Goal: Information Seeking & Learning: Find contact information

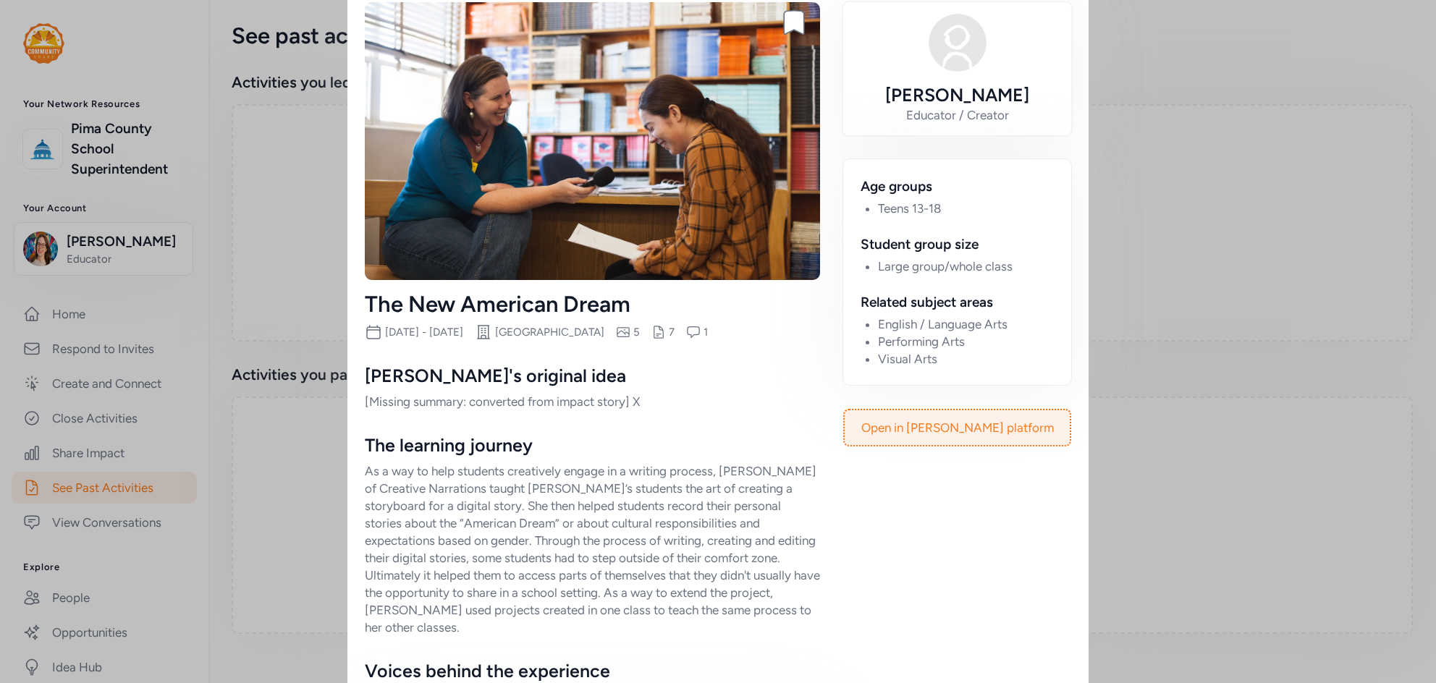
scroll to position [90, 0]
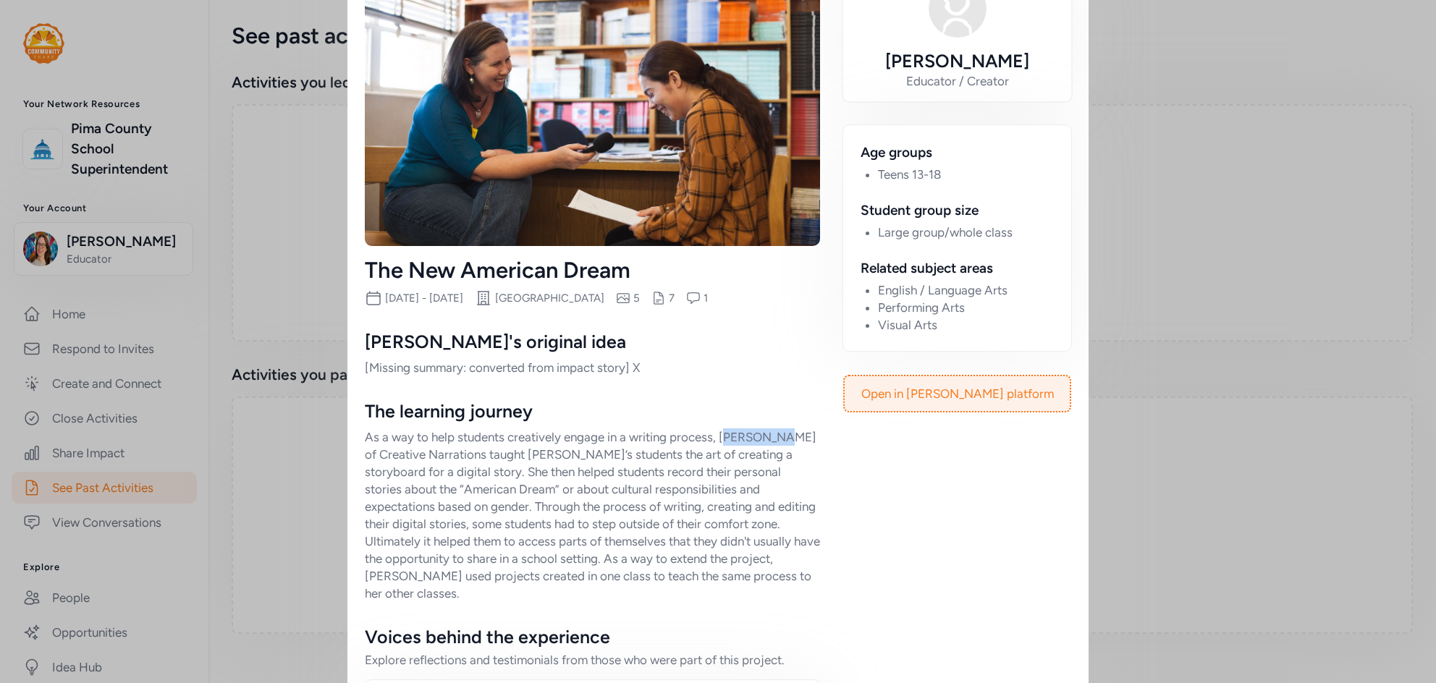
drag, startPoint x: 727, startPoint y: 434, endPoint x: 794, endPoint y: 441, distance: 67.6
click at [788, 439] on p "As a way to help students creatively engage in a writing process, Jen Nowicki C…" at bounding box center [592, 516] width 455 height 174
click at [795, 442] on p "As a way to help students creatively engage in a writing process, Jen Nowicki C…" at bounding box center [592, 516] width 455 height 174
drag, startPoint x: 792, startPoint y: 436, endPoint x: 709, endPoint y: 439, distance: 82.6
click at [709, 439] on p "As a way to help students creatively engage in a writing process, Jen Nowicki C…" at bounding box center [592, 516] width 455 height 174
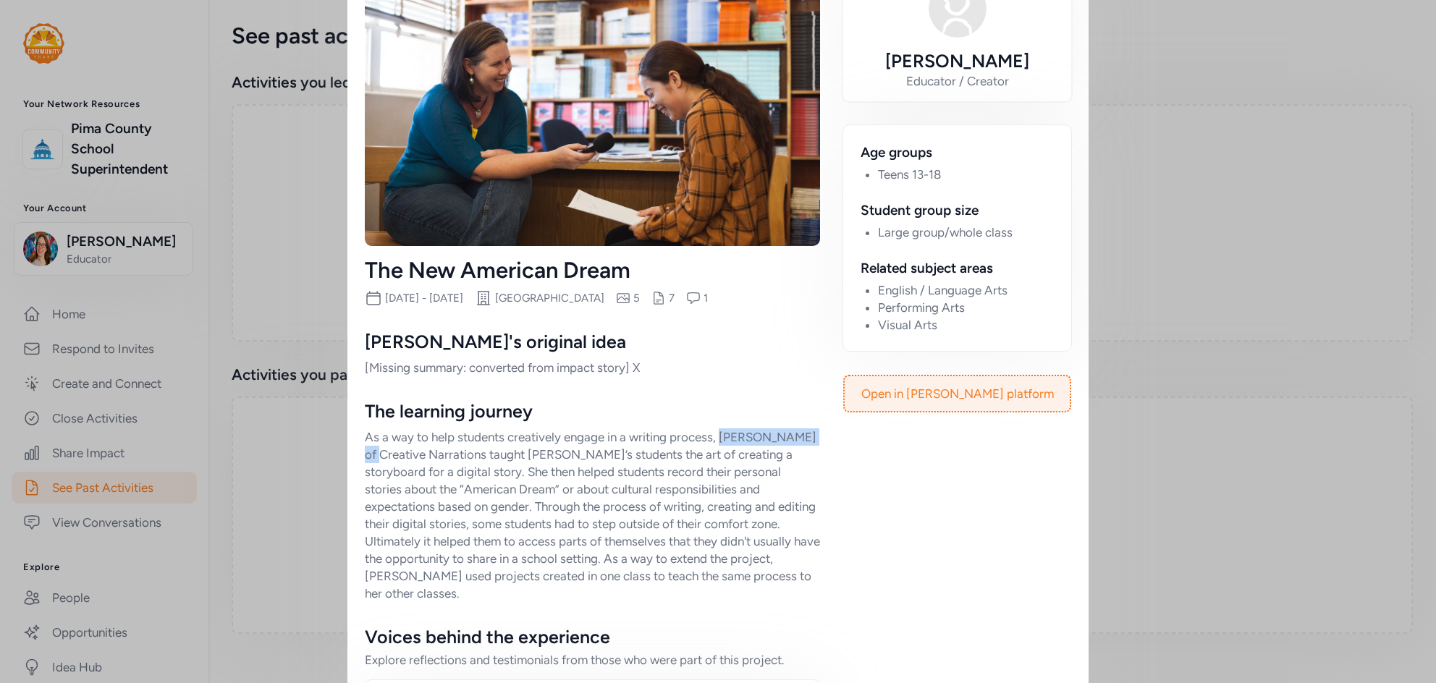
drag, startPoint x: 392, startPoint y: 454, endPoint x: 724, endPoint y: 435, distance: 332.8
click at [724, 435] on p "As a way to help students creatively engage in a writing process, Jen Nowicki C…" at bounding box center [592, 516] width 455 height 174
copy p "Jen Nowicki Clark"
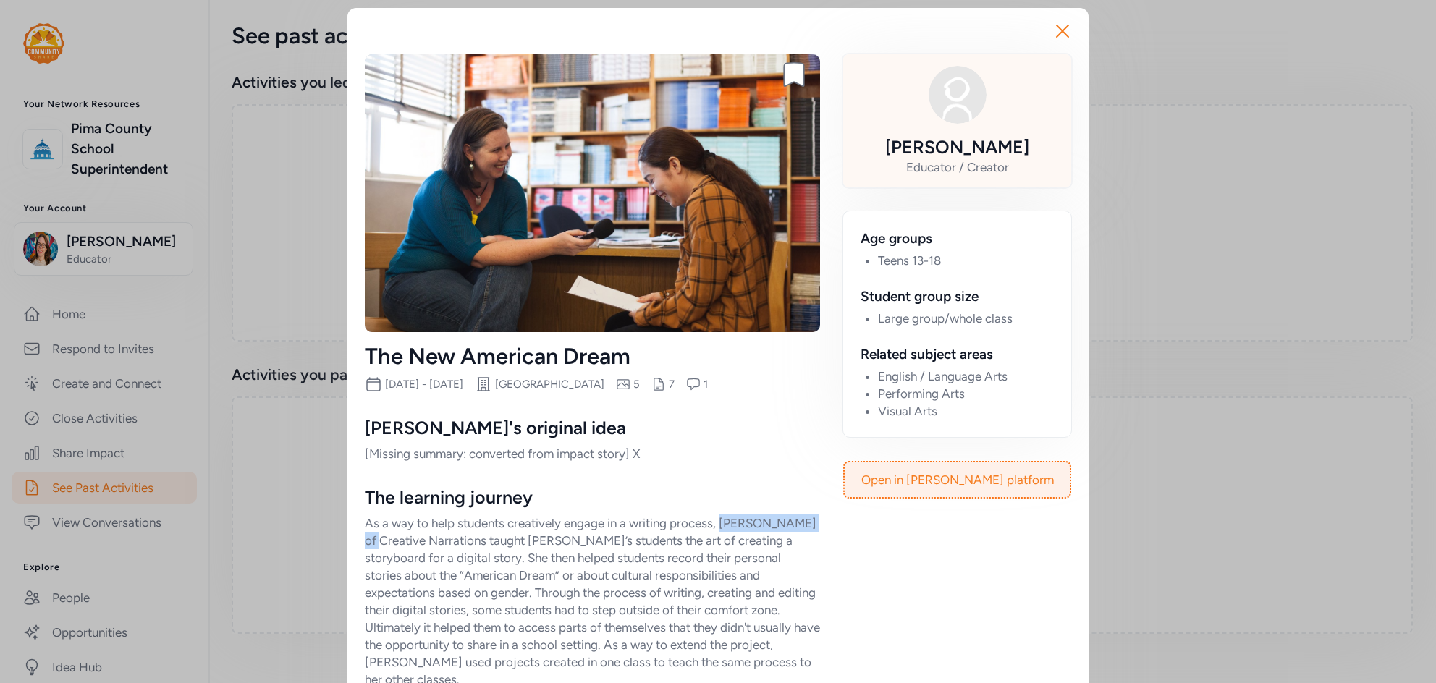
scroll to position [0, 0]
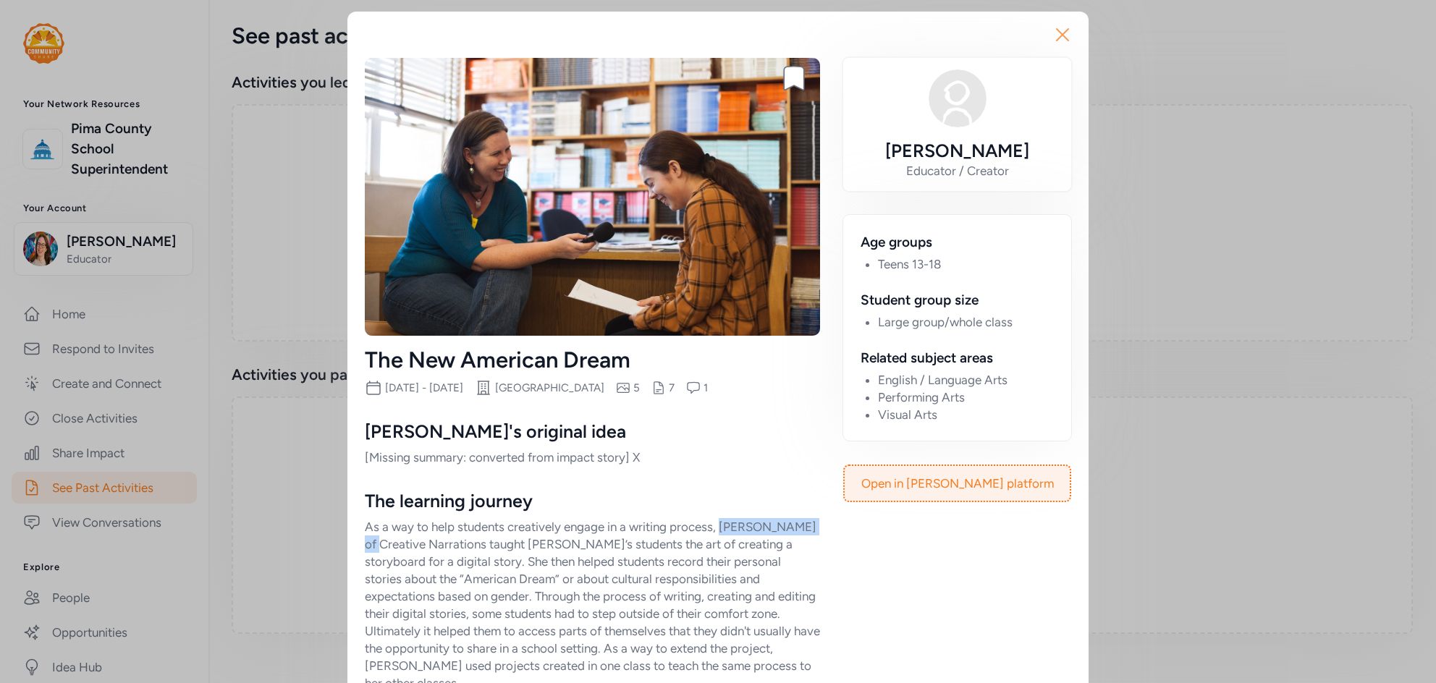
click at [1072, 41] on icon "button" at bounding box center [1062, 34] width 23 height 23
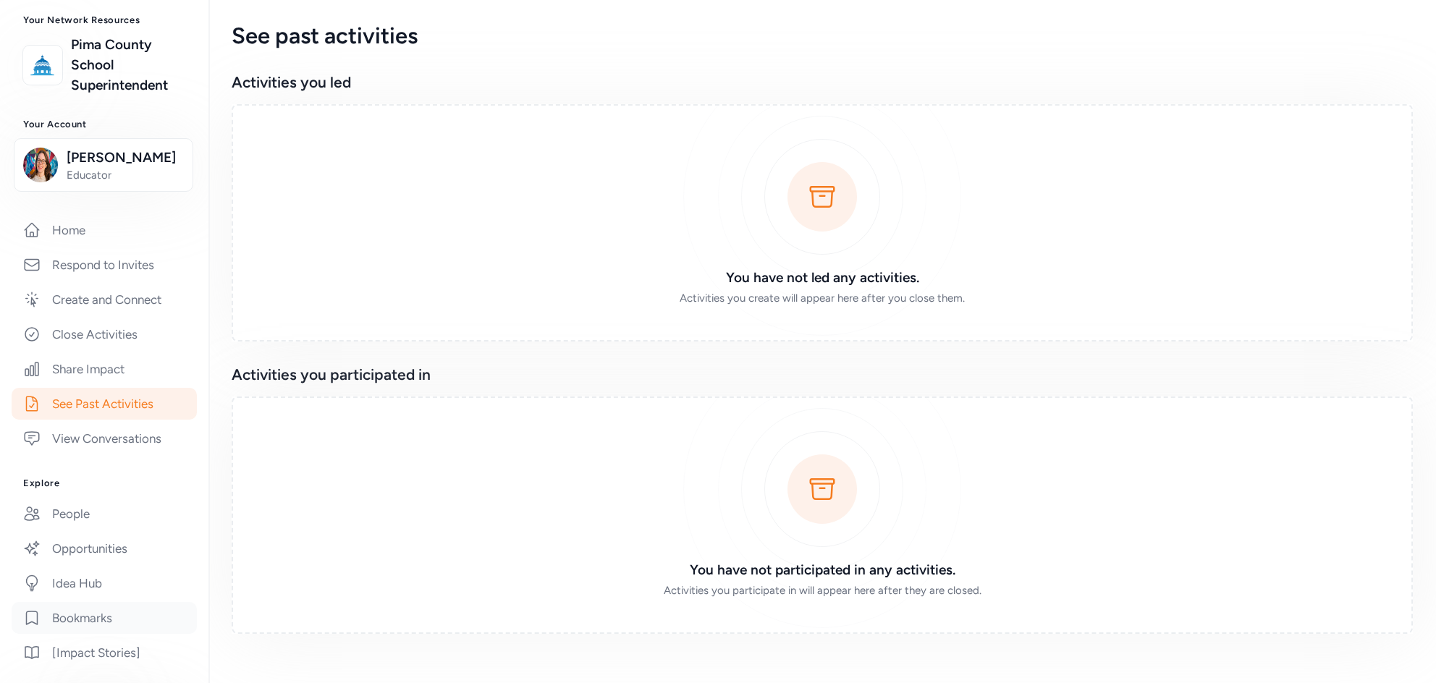
scroll to position [180, 0]
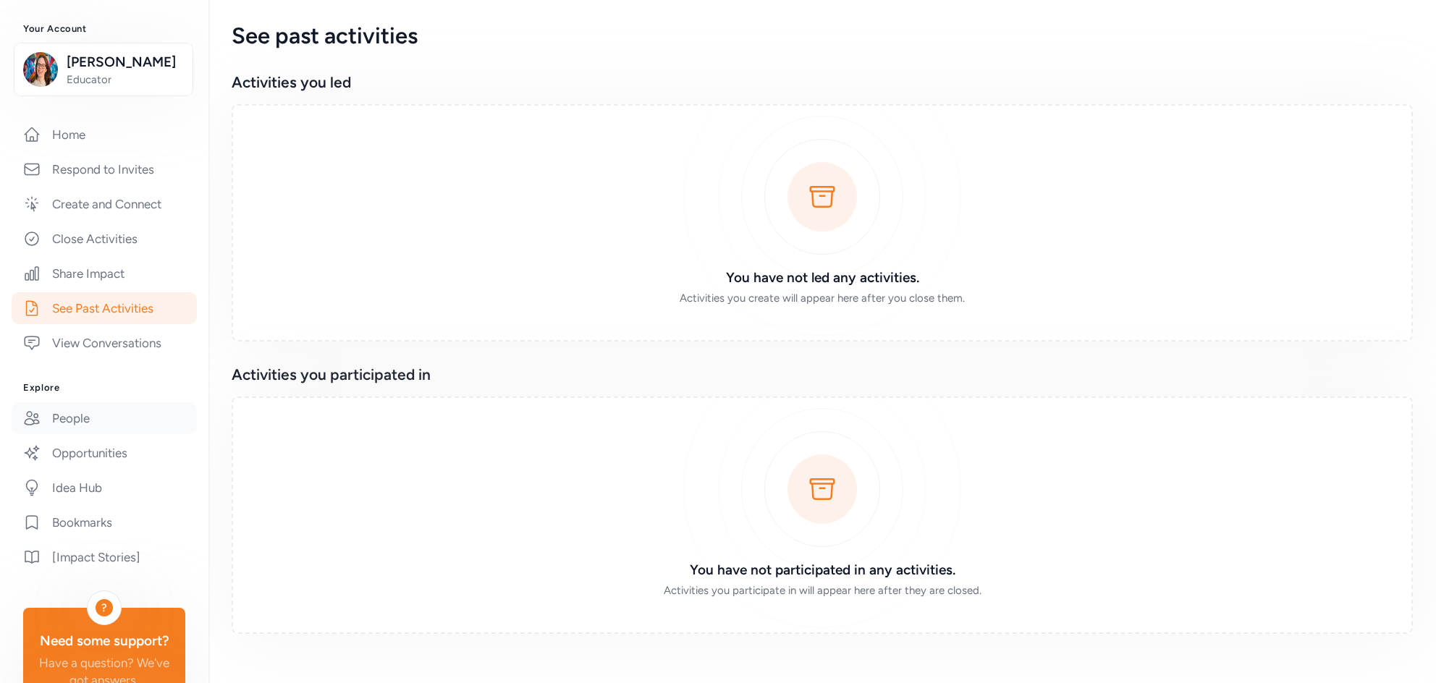
click at [88, 418] on link "People" at bounding box center [104, 419] width 185 height 32
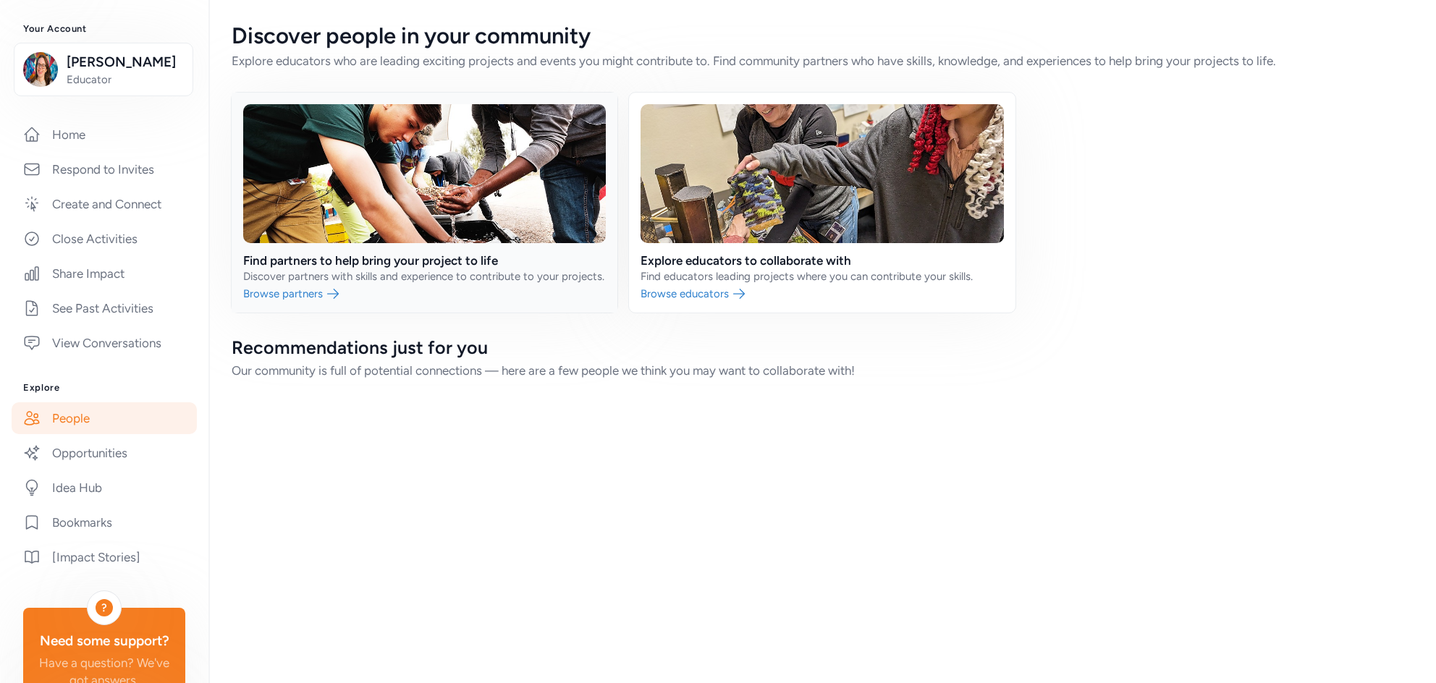
click at [497, 192] on link at bounding box center [425, 203] width 386 height 220
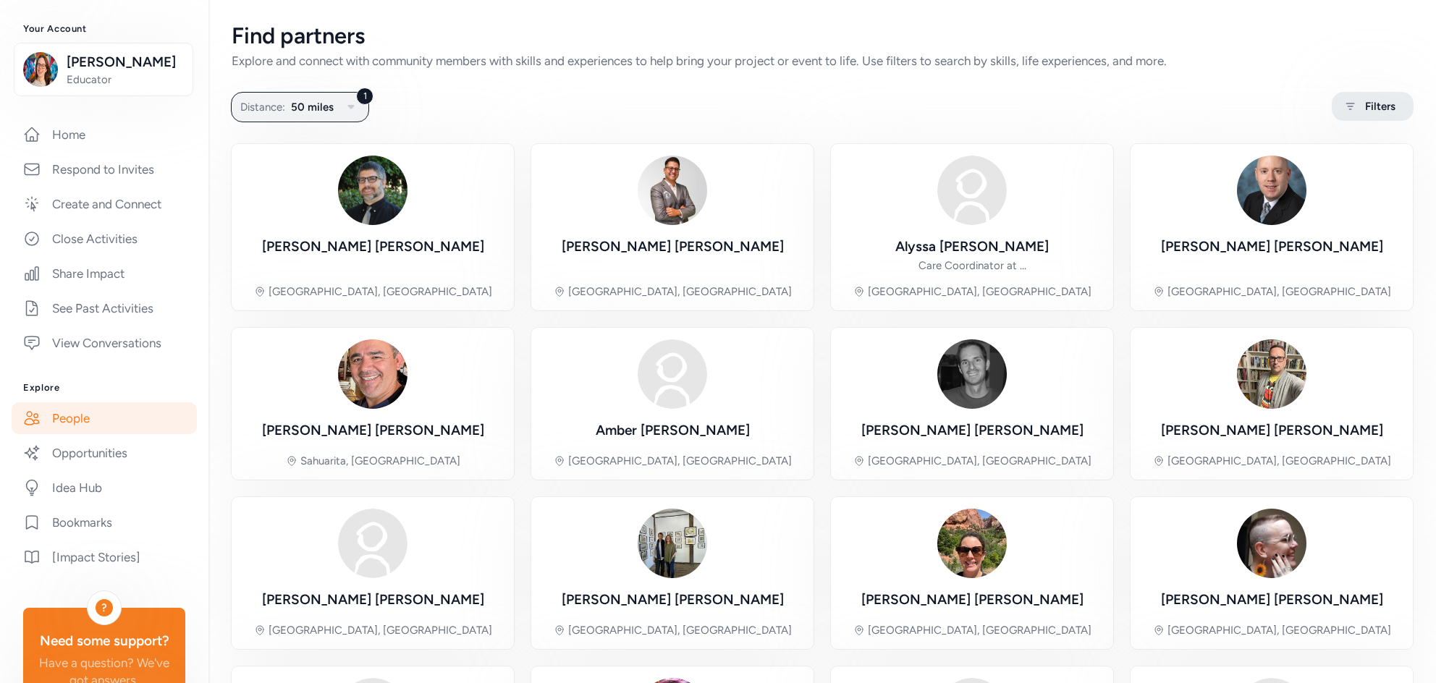
click at [1390, 112] on span "Filters" at bounding box center [1380, 106] width 30 height 17
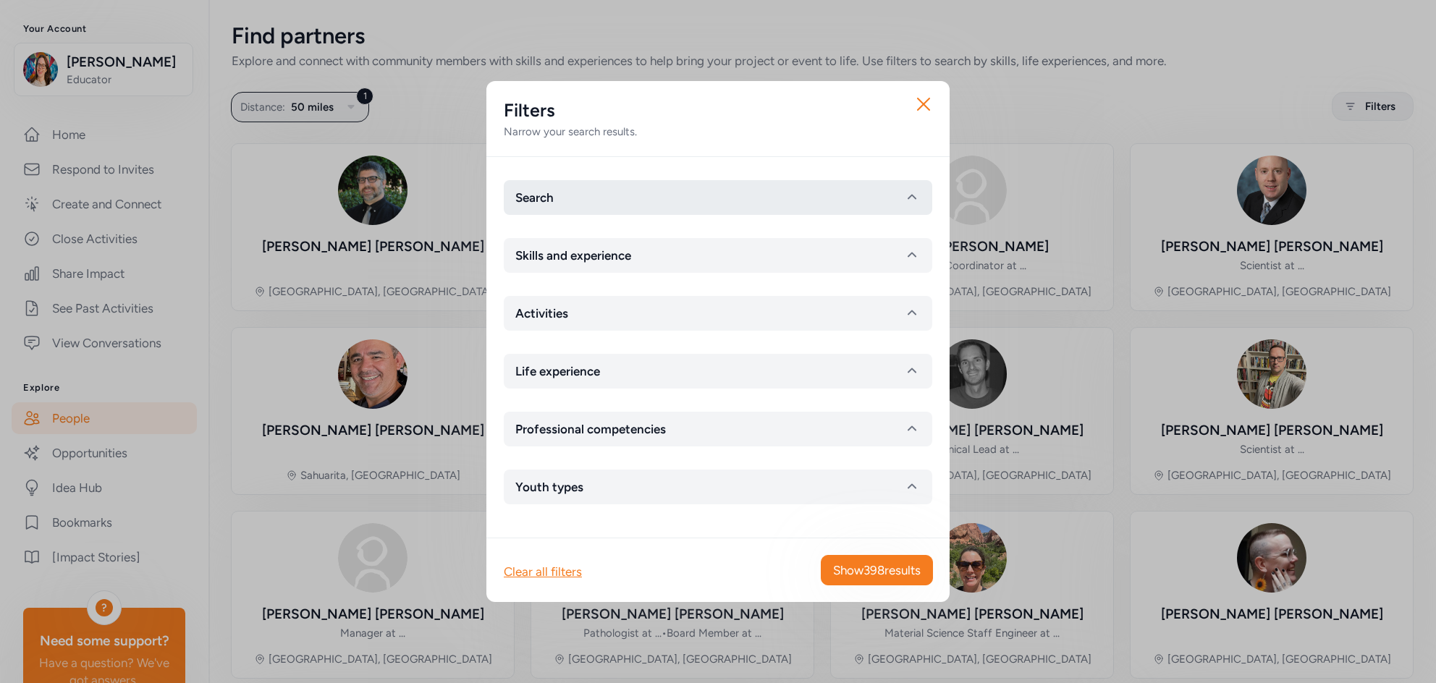
click at [603, 193] on button "Search" at bounding box center [718, 197] width 429 height 35
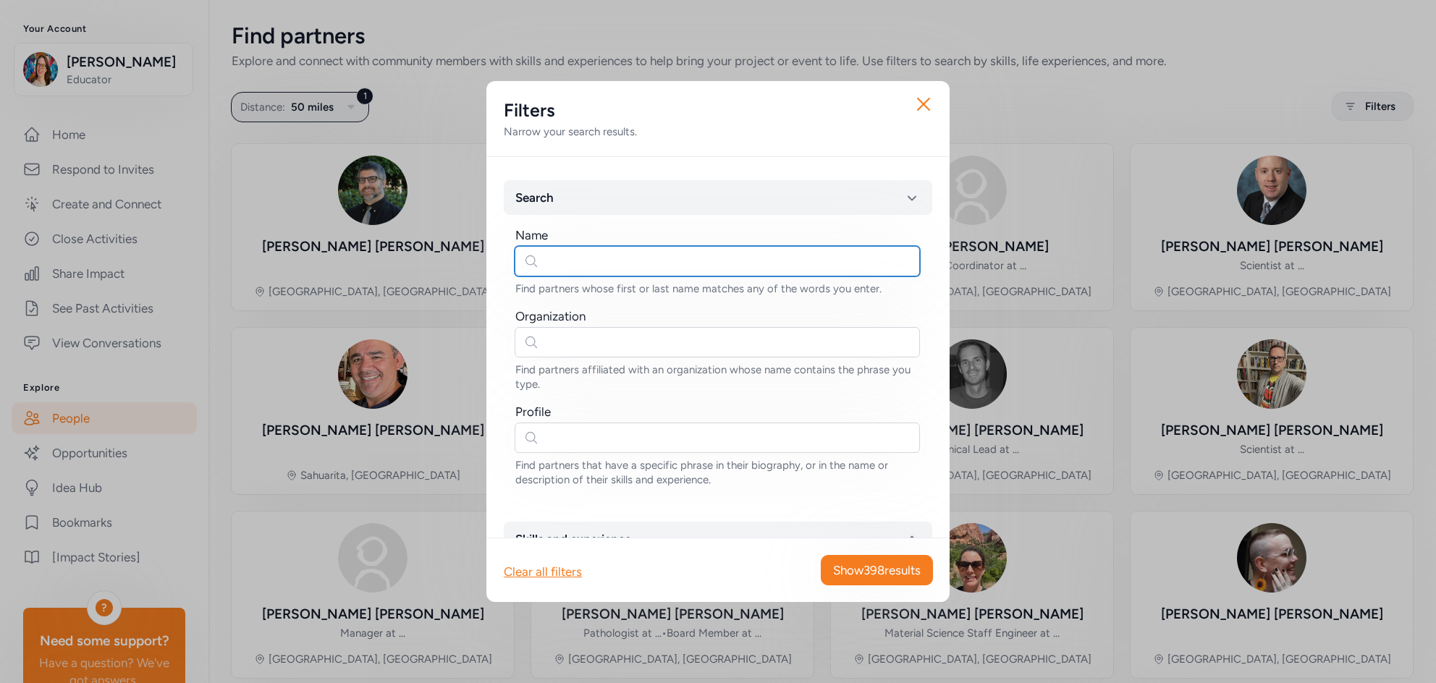
click at [562, 266] on input "text" at bounding box center [717, 261] width 405 height 30
paste input "Jen Nowicki Clark"
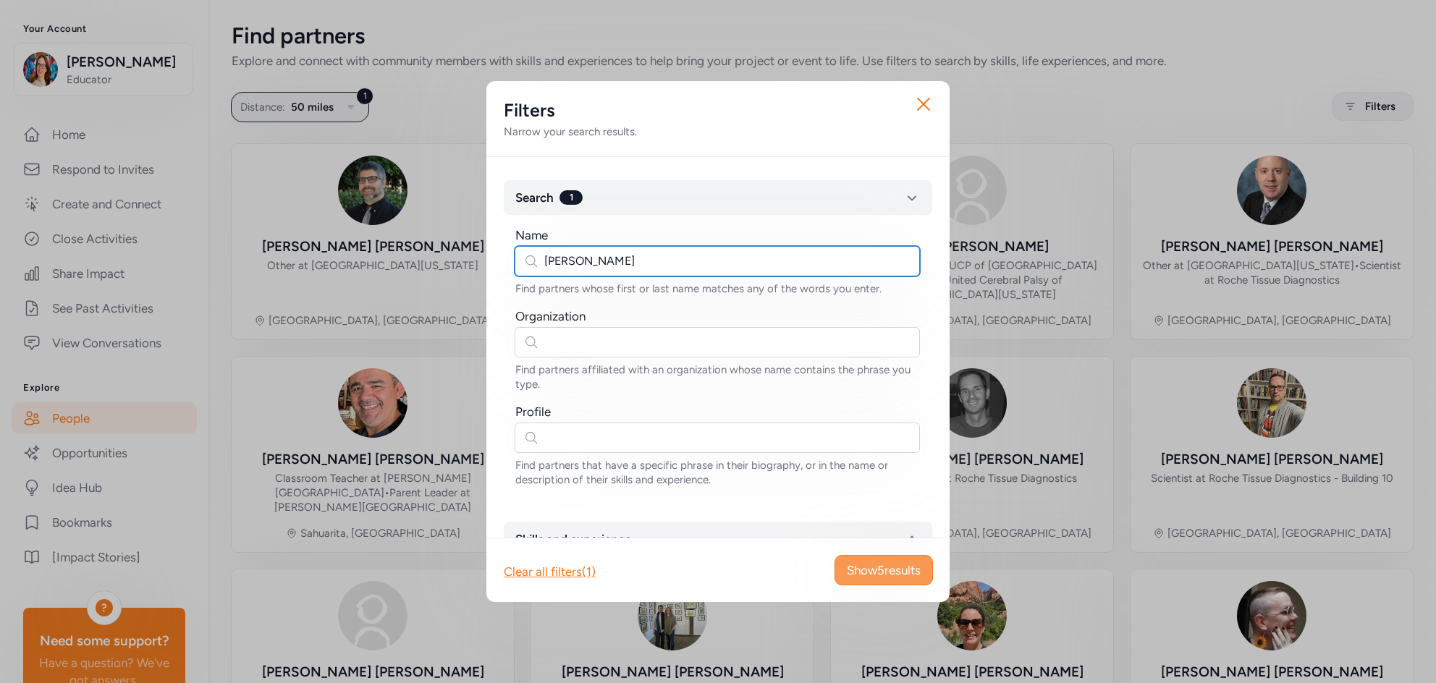
type input "Jen Nowicki Clark"
click at [850, 570] on span "Show 5 results" at bounding box center [884, 570] width 74 height 17
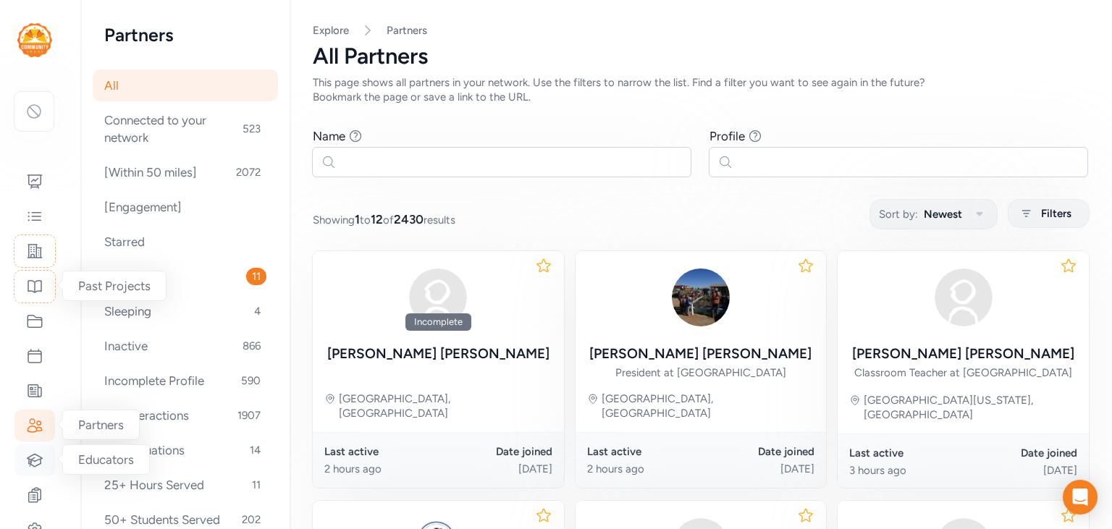
click at [34, 465] on icon at bounding box center [34, 460] width 17 height 17
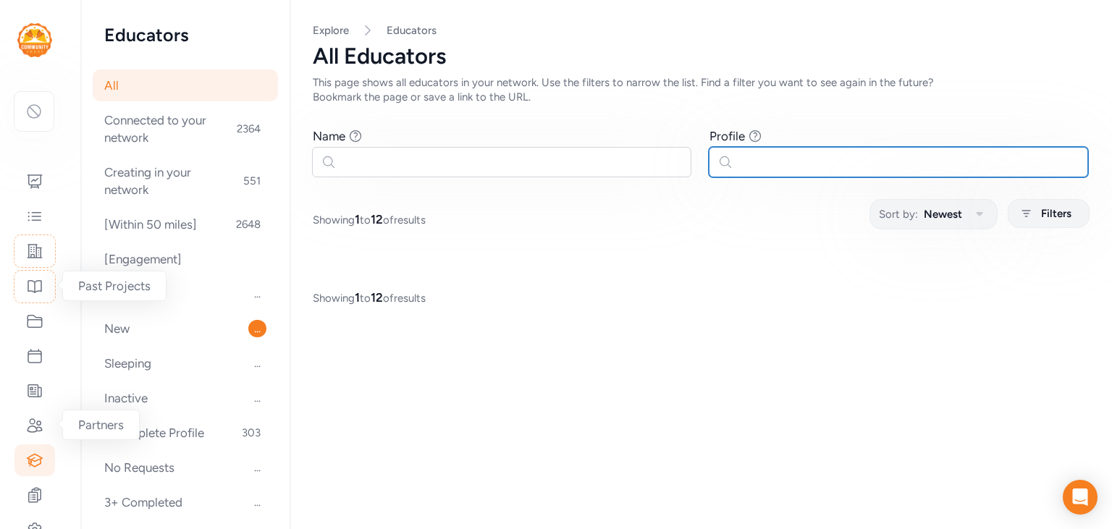
click at [759, 164] on input "text" at bounding box center [898, 162] width 379 height 30
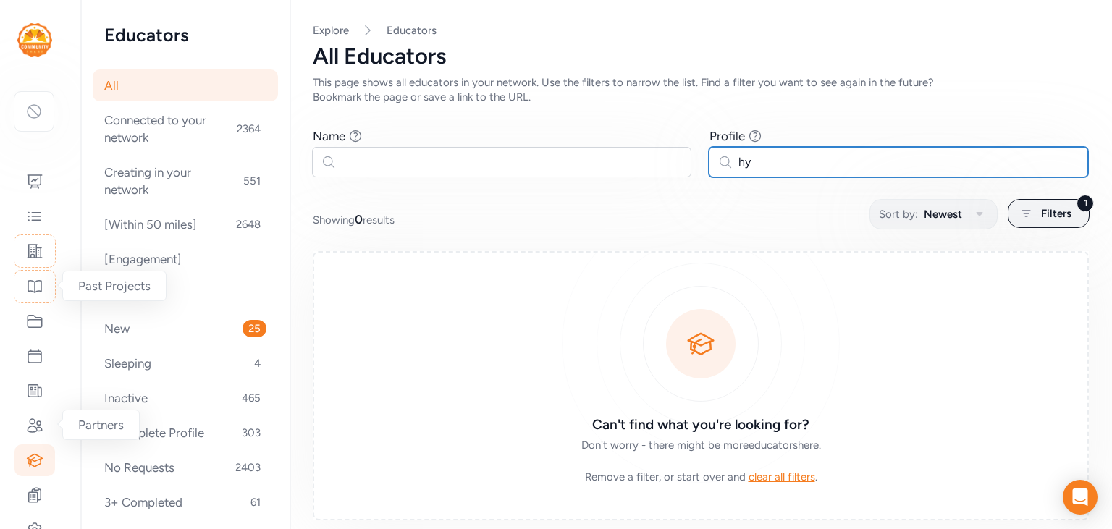
type input "h"
type input "gypton"
click at [737, 167] on input "gypton" at bounding box center [898, 162] width 379 height 30
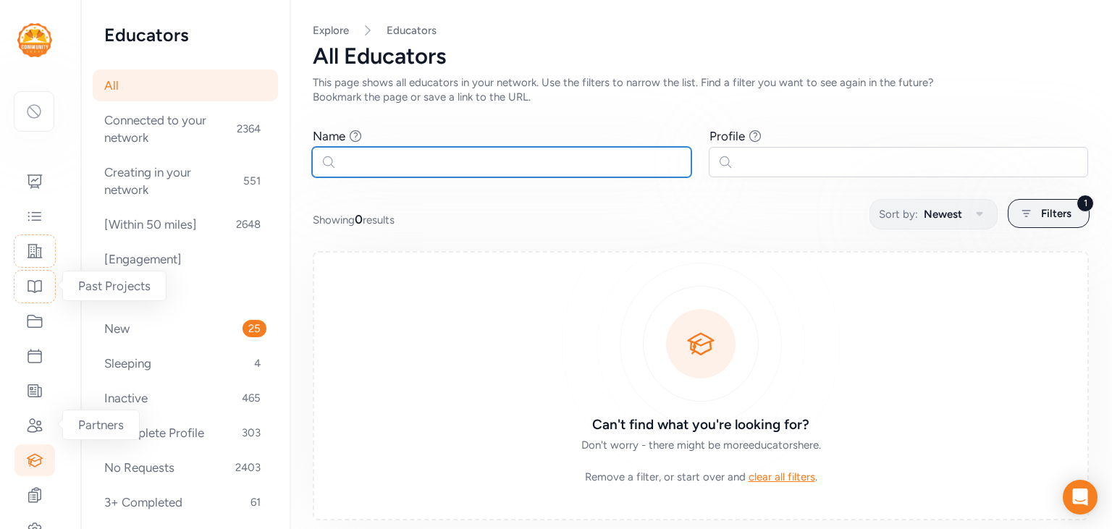
click at [547, 161] on input "text" at bounding box center [501, 162] width 379 height 30
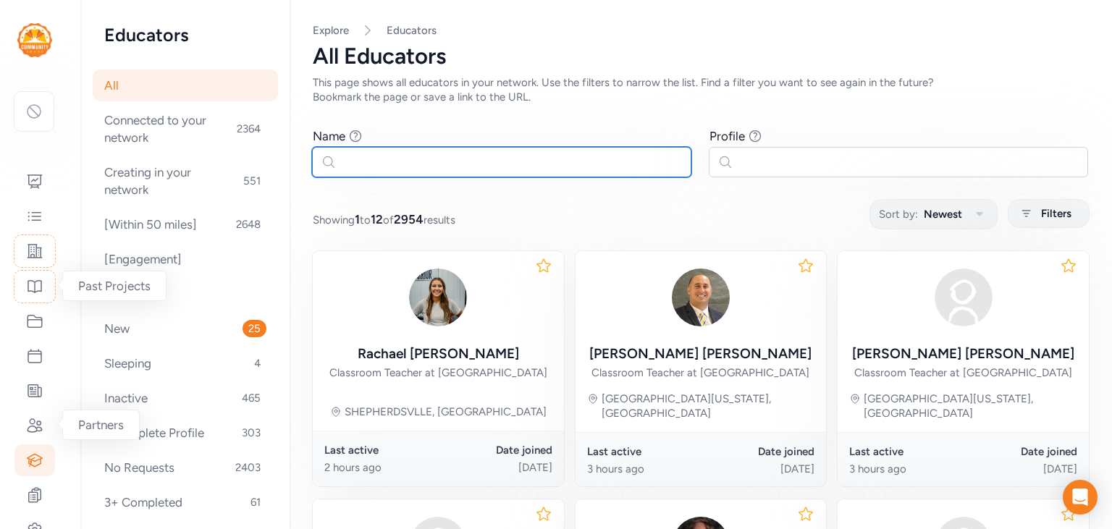
type input "h"
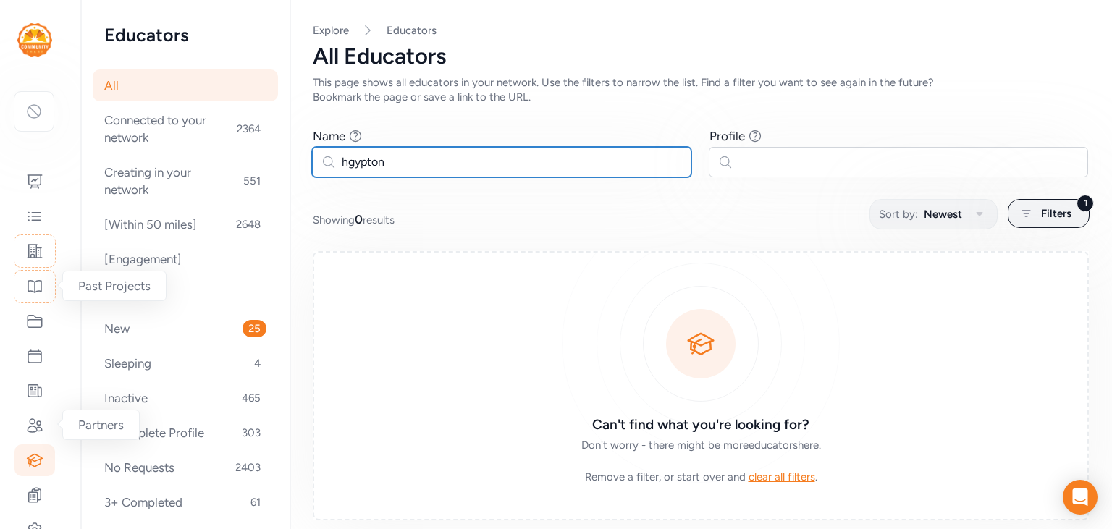
click at [334, 165] on input "hgypton" at bounding box center [501, 162] width 379 height 30
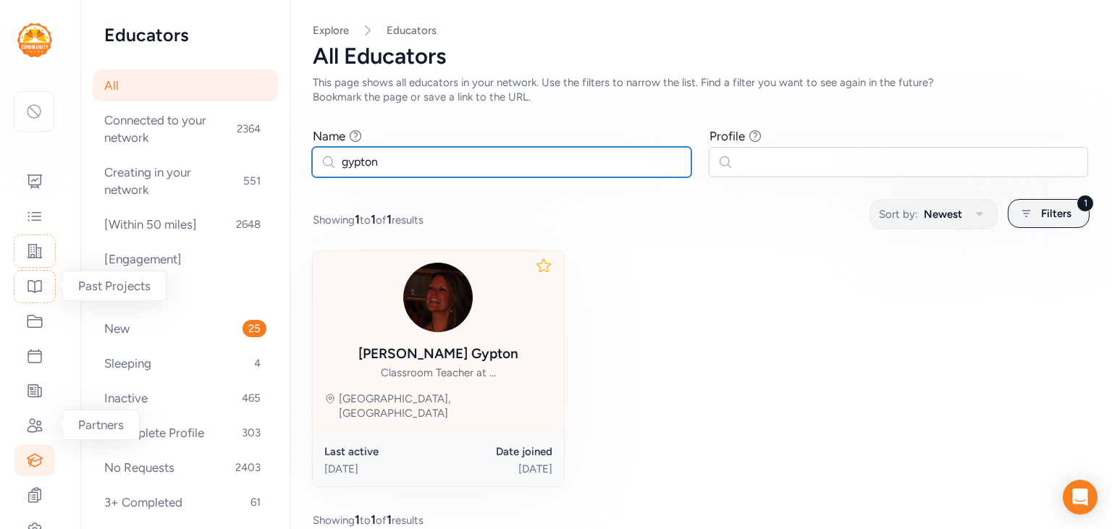
type input "gypton"
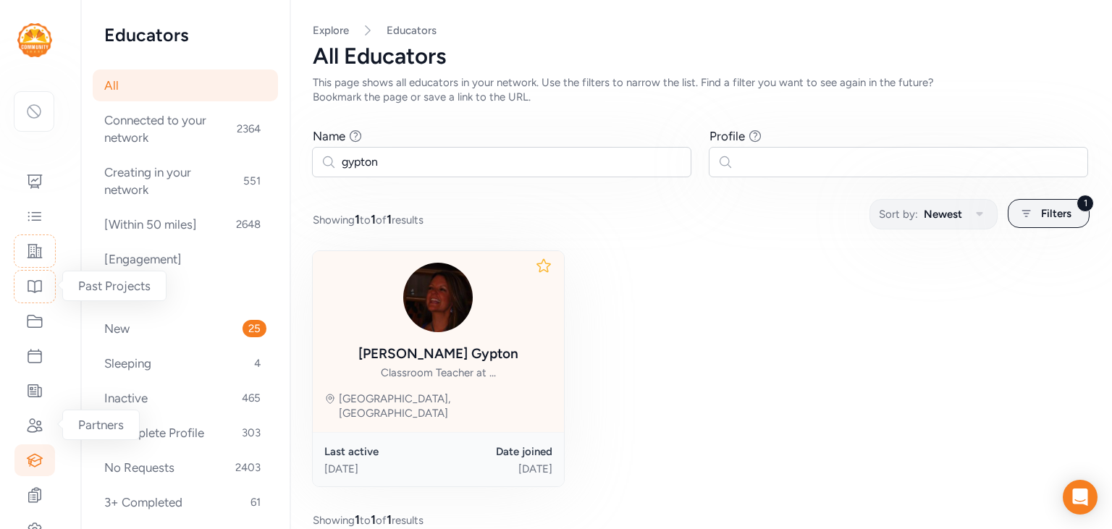
click at [393, 334] on div "Krista Gypton Classroom Teacher at ..." at bounding box center [438, 321] width 160 height 117
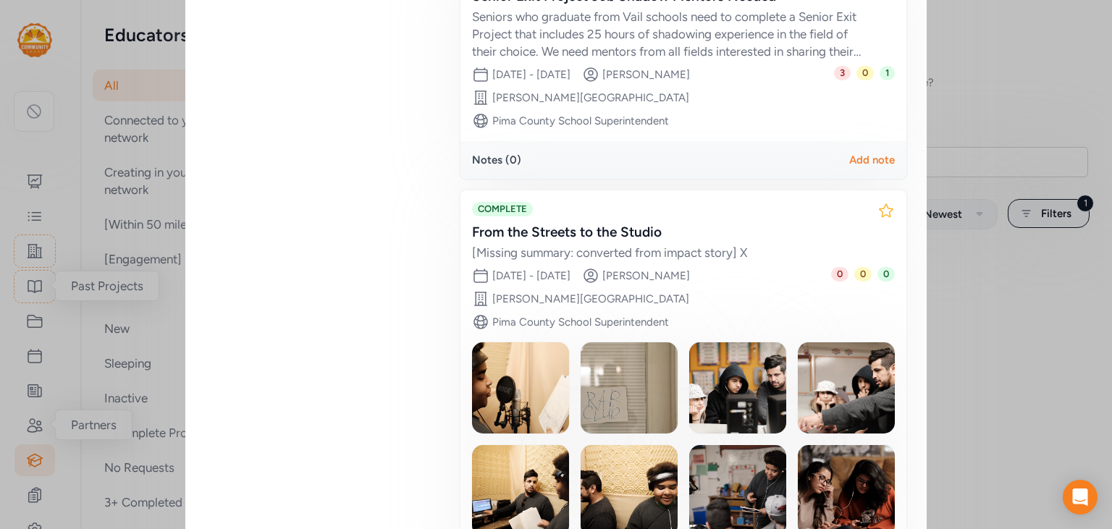
scroll to position [2259, 0]
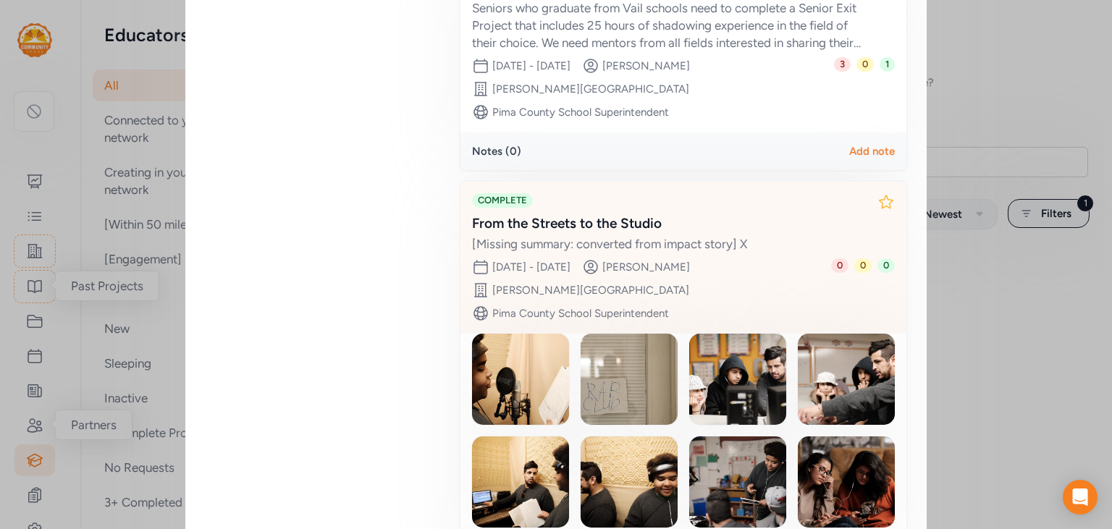
click at [604, 214] on div "From the Streets to the Studio" at bounding box center [669, 224] width 394 height 20
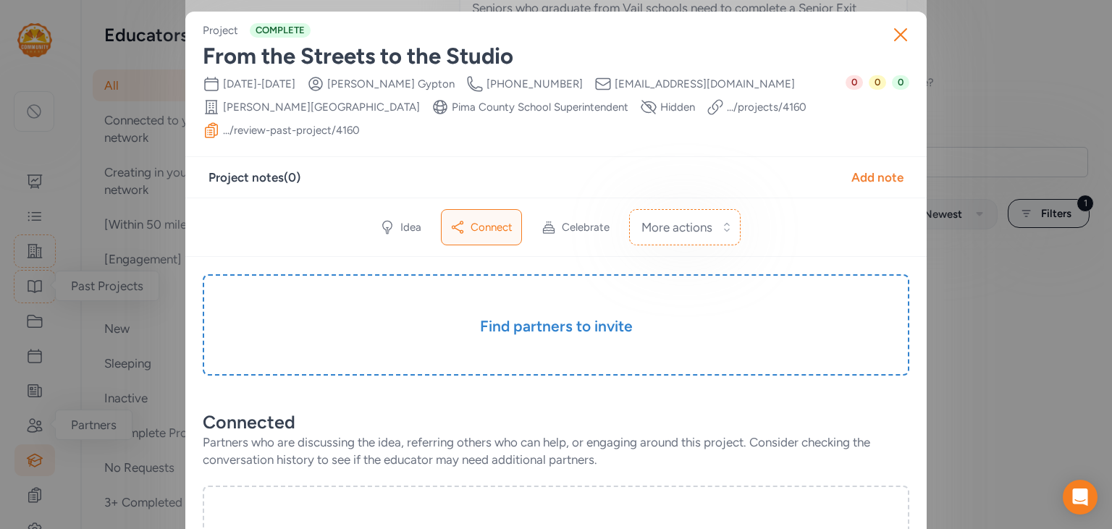
click at [727, 109] on link ".../projects/ 4160" at bounding box center [767, 107] width 80 height 14
click at [360, 123] on link ".../review-past-project/ 4160" at bounding box center [291, 130] width 137 height 14
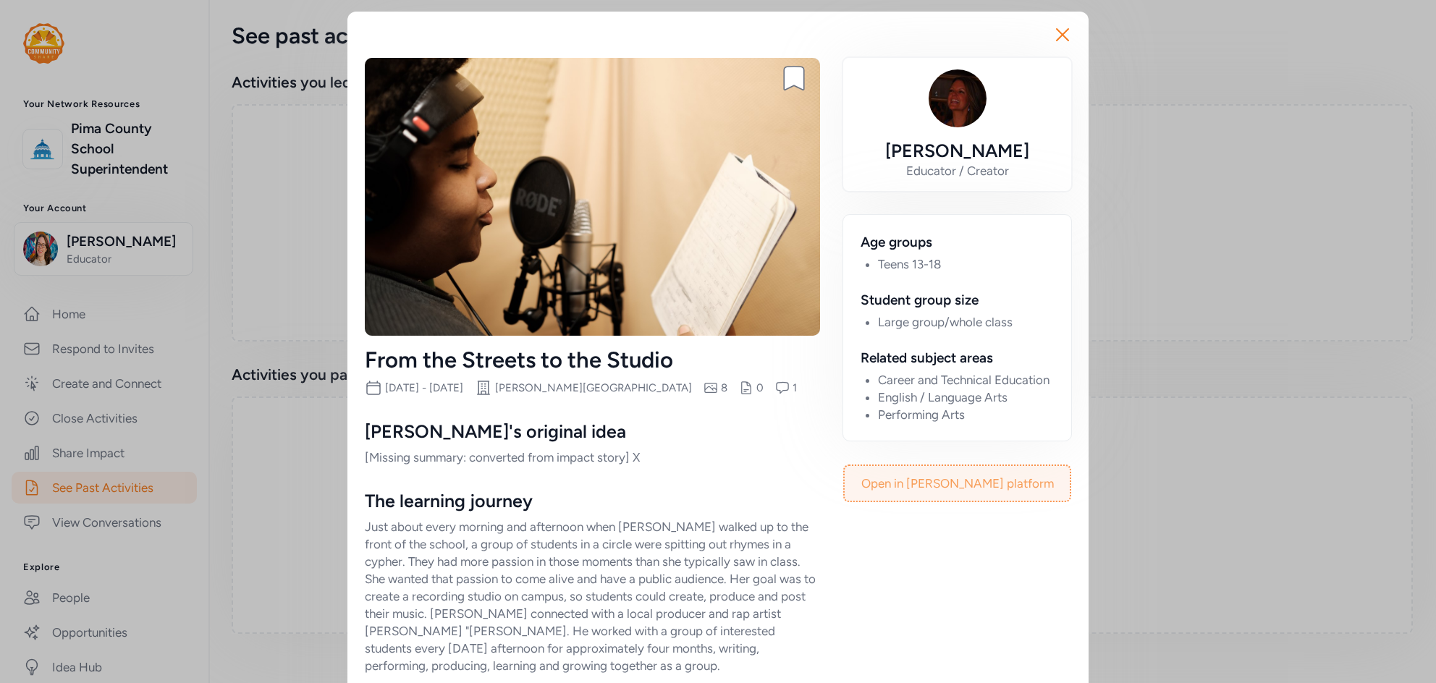
click at [977, 492] on link "Open in [PERSON_NAME] platform" at bounding box center [957, 483] width 225 height 35
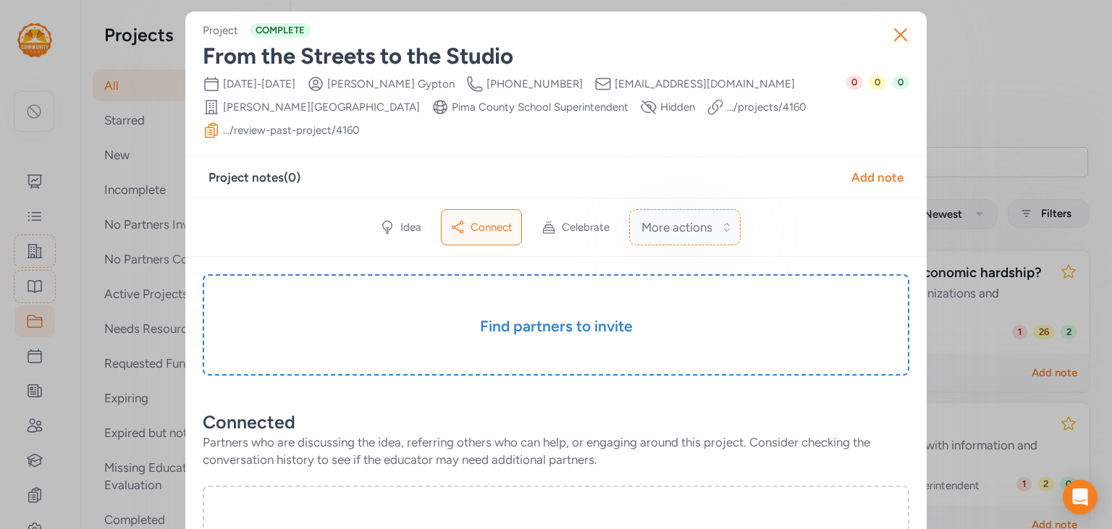
click at [668, 219] on span "More actions" at bounding box center [676, 227] width 71 height 17
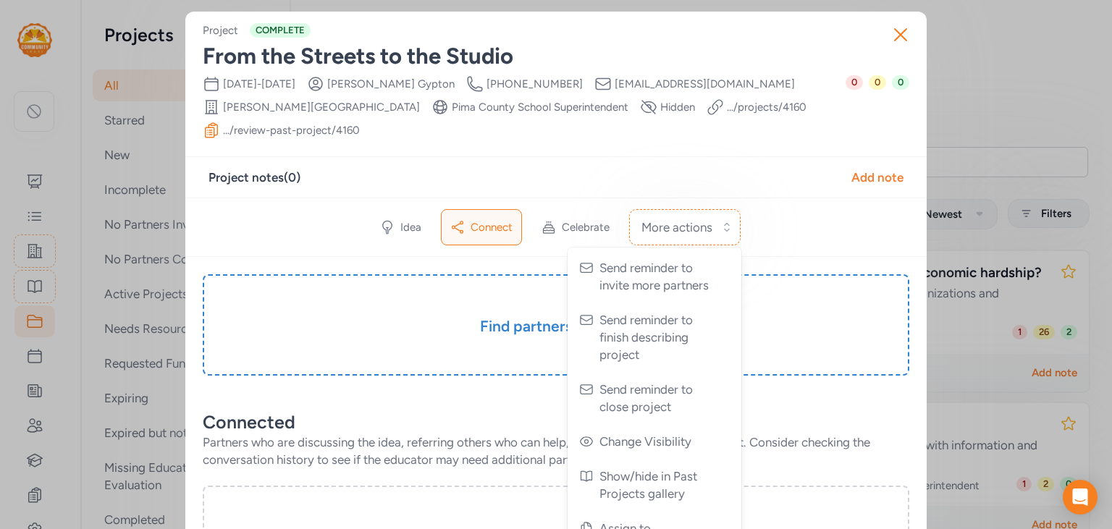
click at [773, 208] on div "Idea Connect Celebrate More actions Send reminder to invite more partners Send …" at bounding box center [555, 227] width 741 height 59
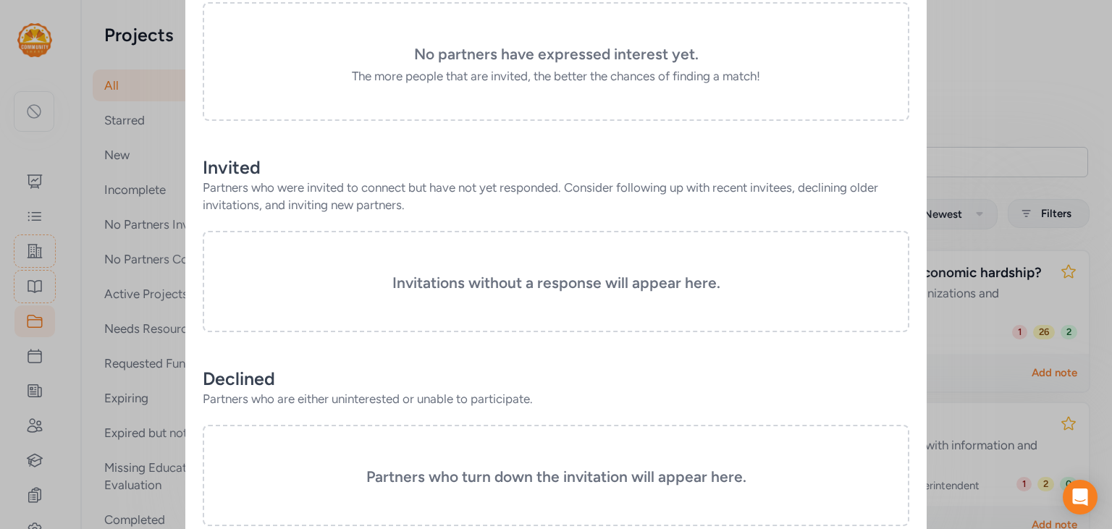
scroll to position [49, 0]
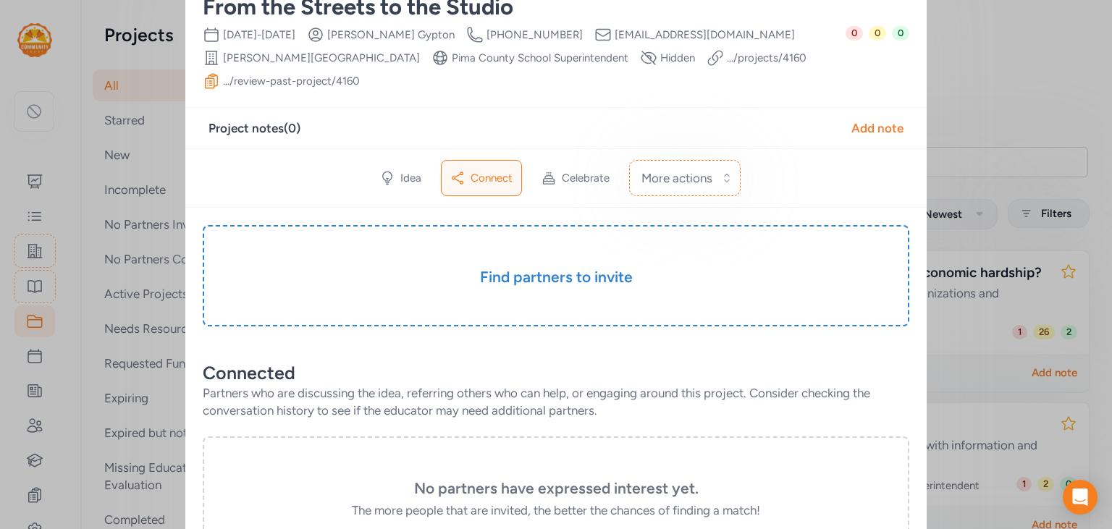
click at [360, 74] on link ".../review-past-project/ 4160" at bounding box center [291, 81] width 137 height 14
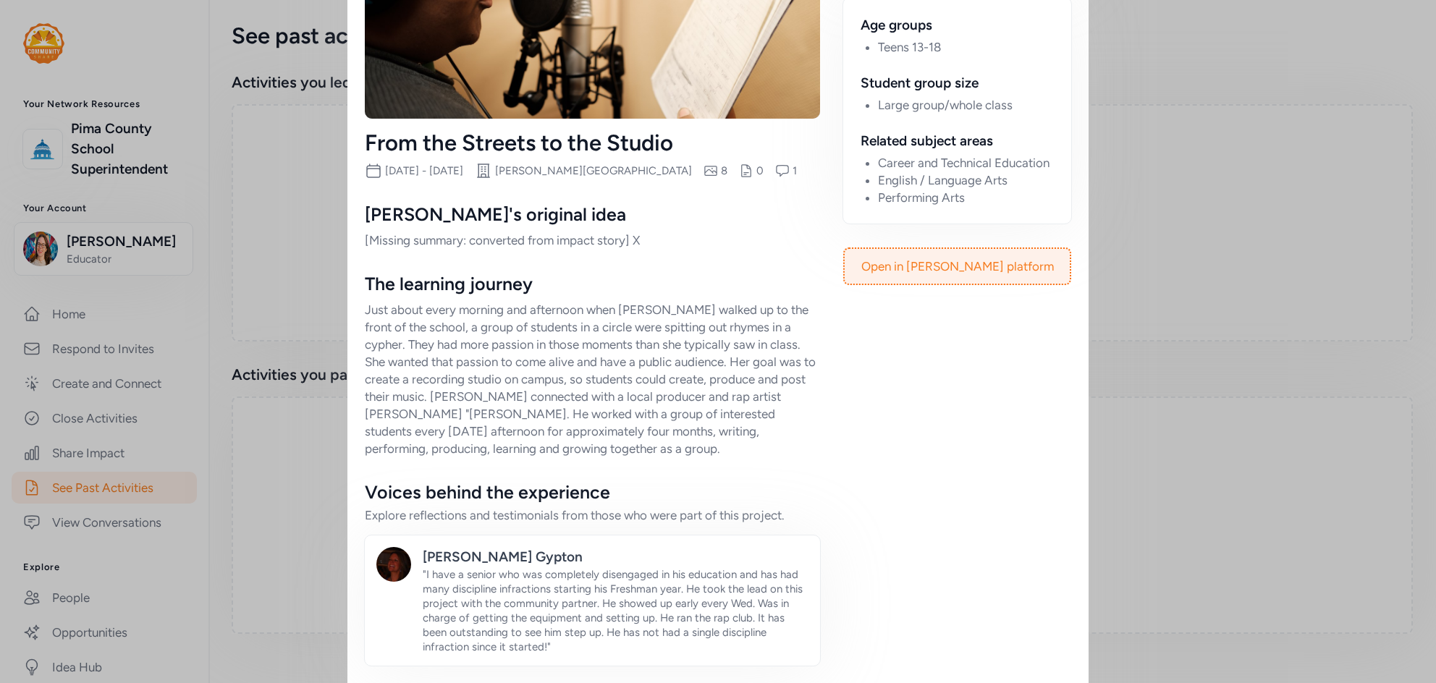
scroll to position [188, 0]
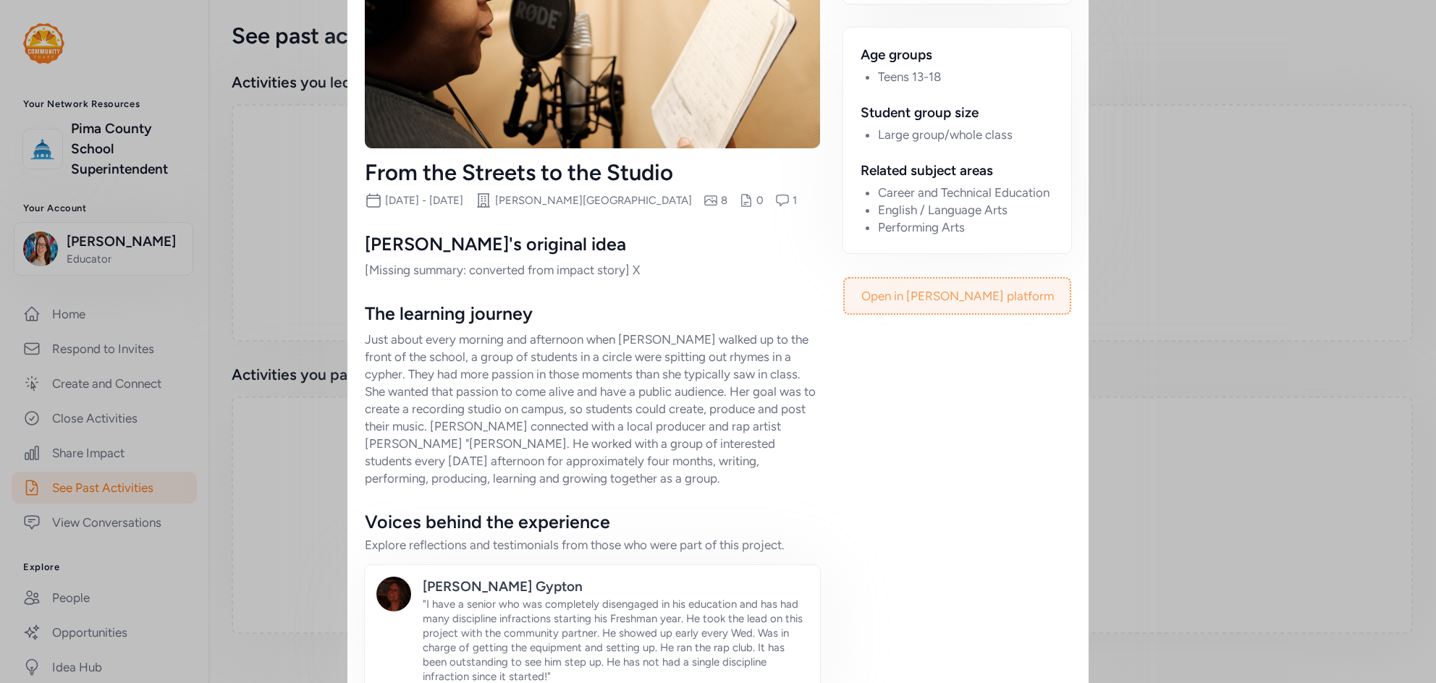
click at [950, 295] on link "Open in [PERSON_NAME] platform" at bounding box center [957, 296] width 225 height 35
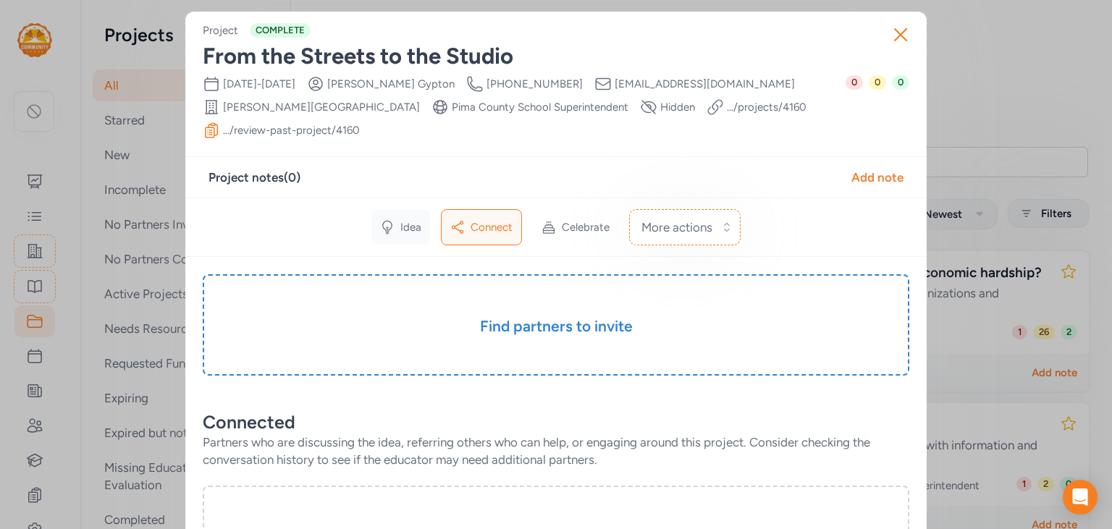
click at [401, 220] on span "Idea" at bounding box center [410, 227] width 21 height 14
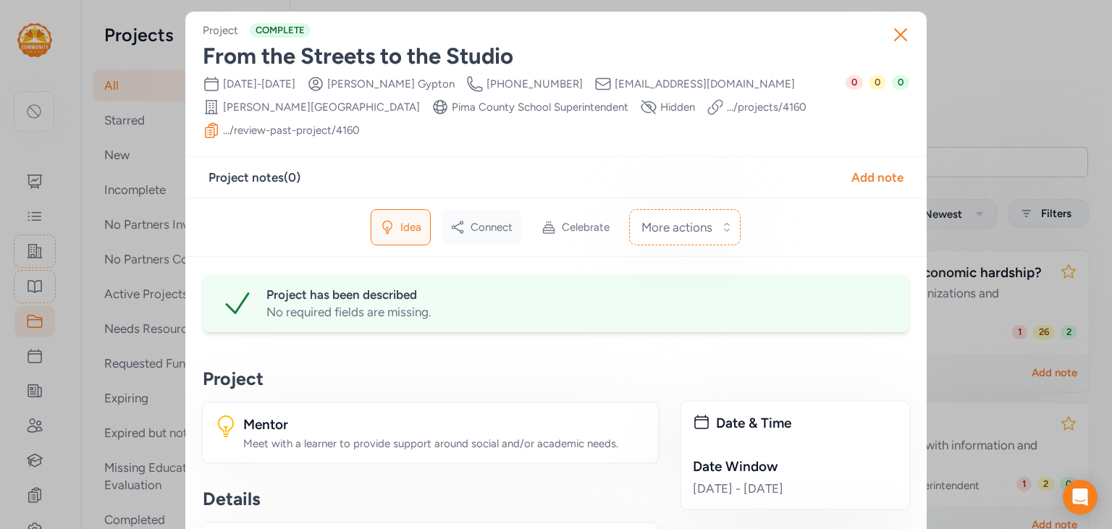
click at [463, 220] on icon at bounding box center [457, 227] width 14 height 14
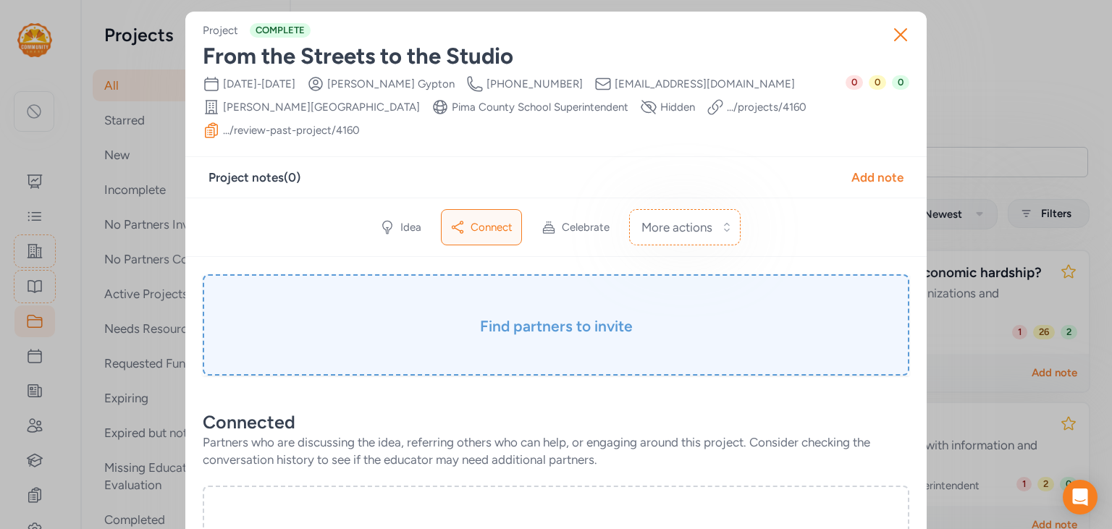
scroll to position [261, 0]
